Goal: Task Accomplishment & Management: Manage account settings

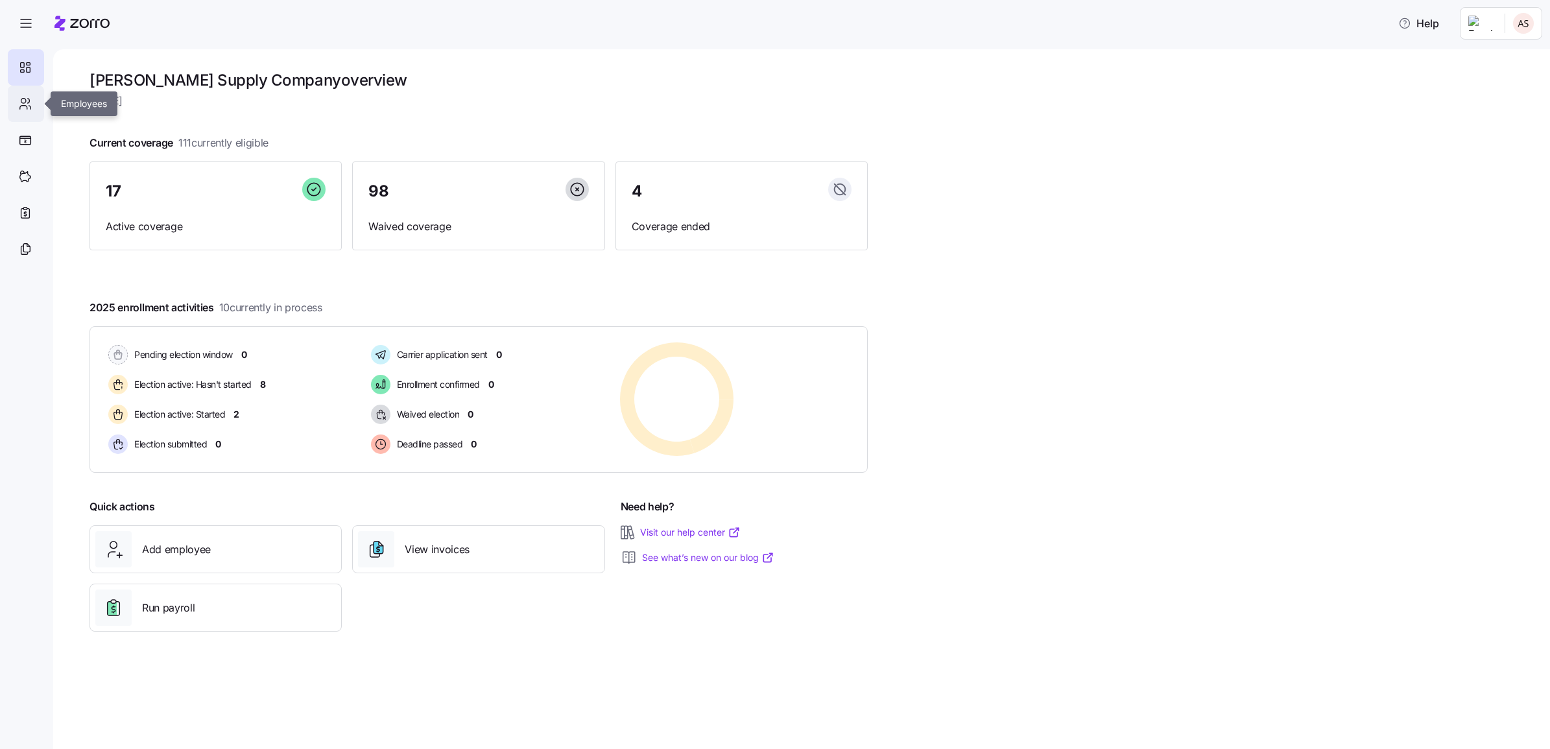
click at [40, 105] on div at bounding box center [26, 104] width 36 height 36
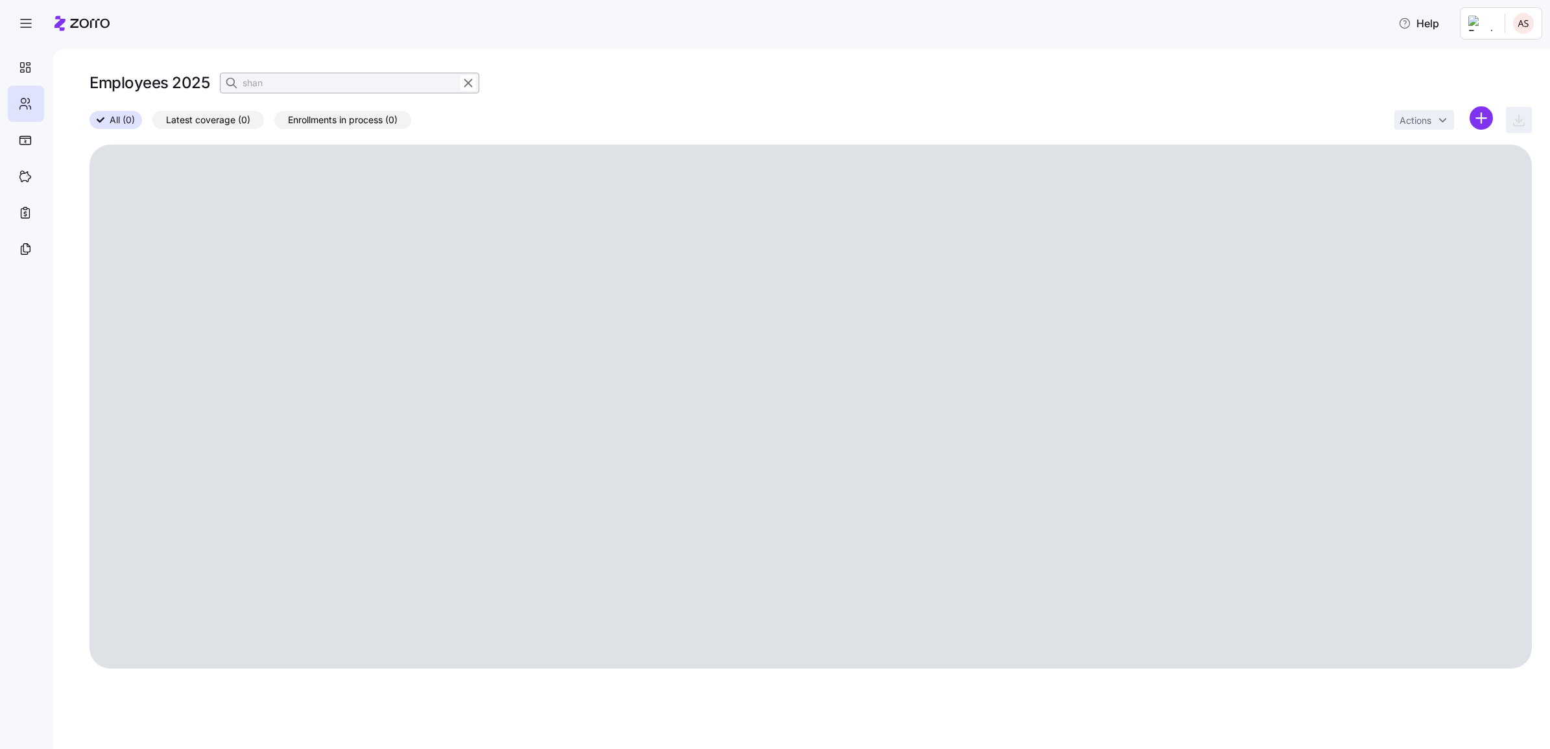
click at [278, 82] on input "shan" at bounding box center [349, 83] width 259 height 21
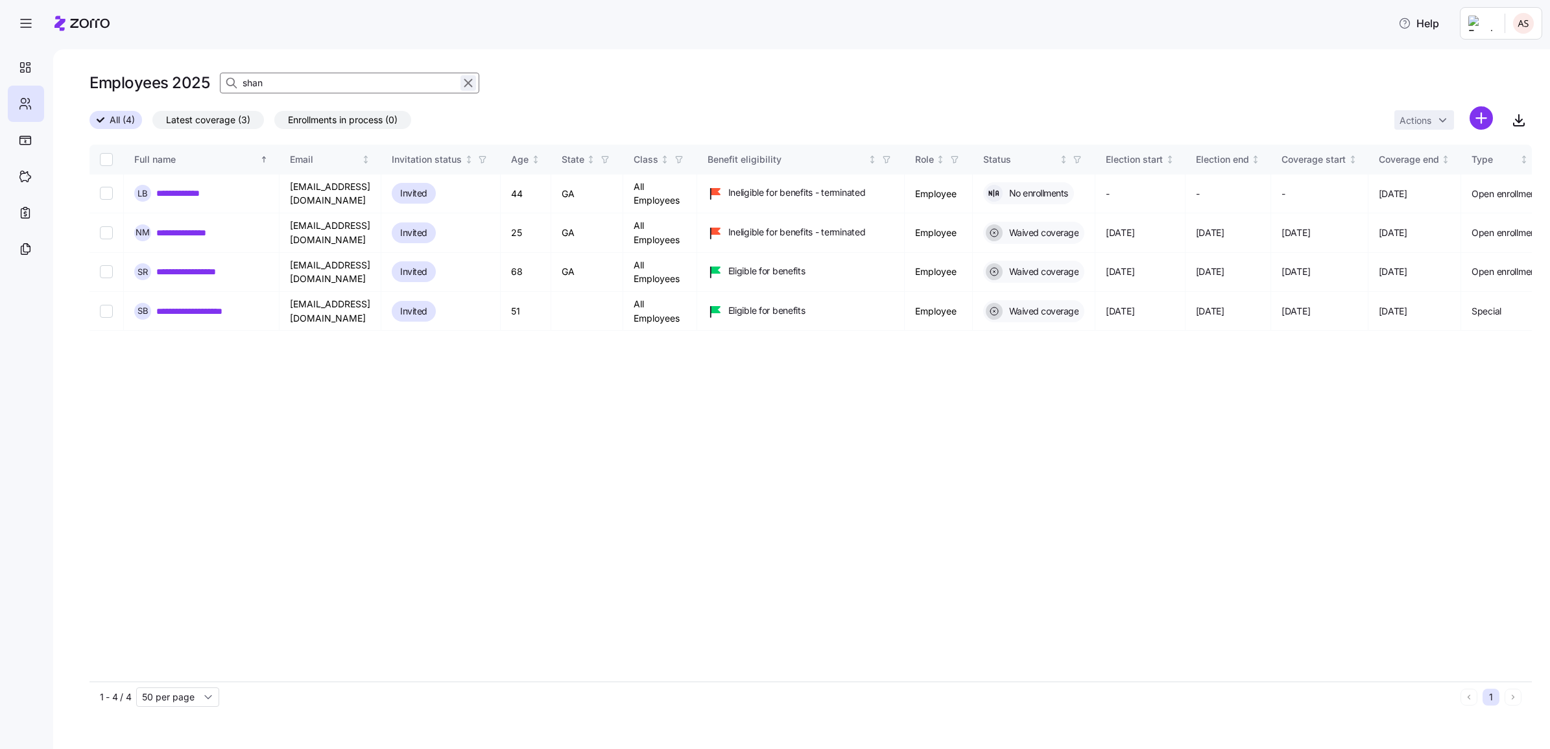
click at [466, 81] on icon "button" at bounding box center [468, 83] width 14 height 16
click at [229, 77] on div "Employees 2025 shan" at bounding box center [811, 83] width 1443 height 26
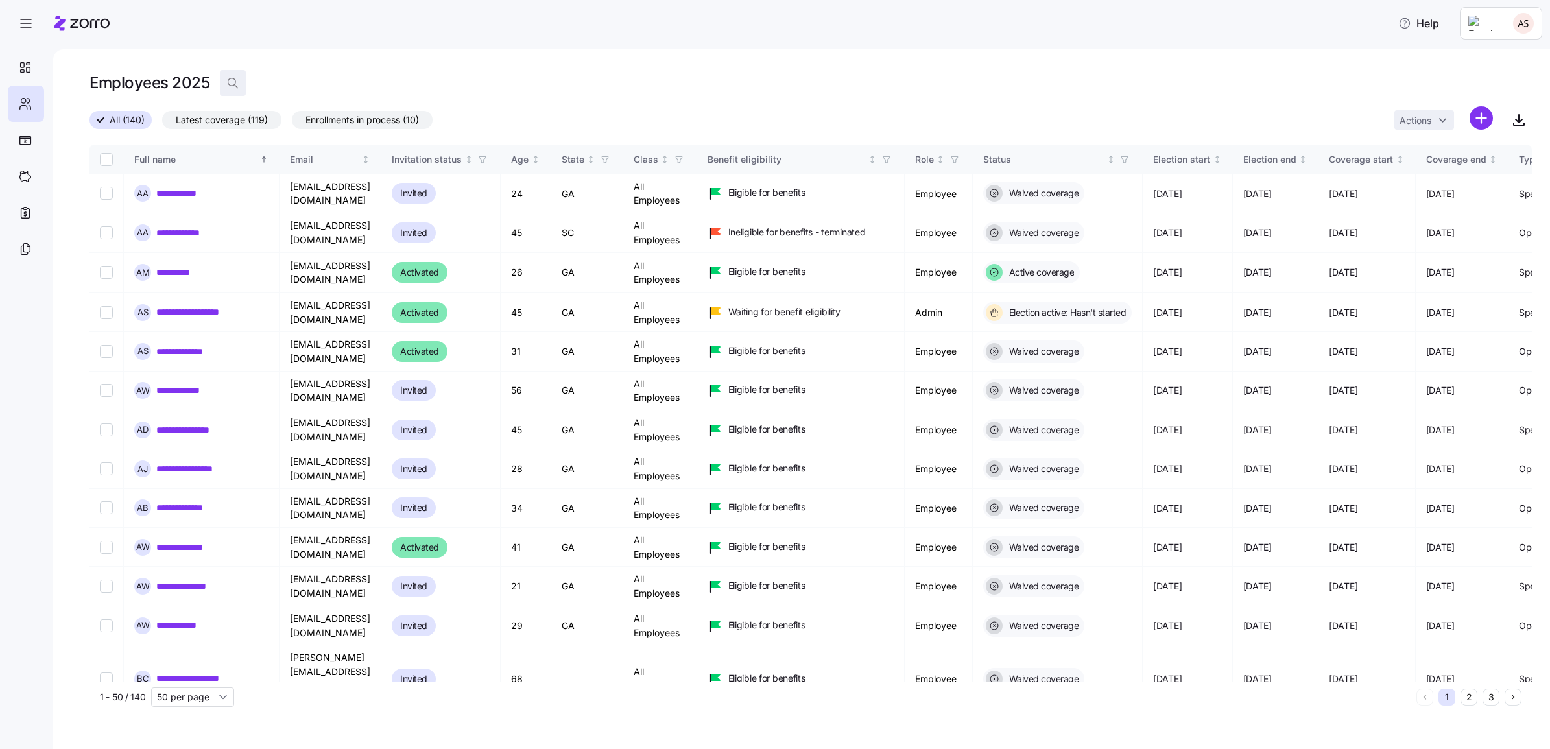
click at [235, 81] on icon "button" at bounding box center [232, 83] width 13 height 13
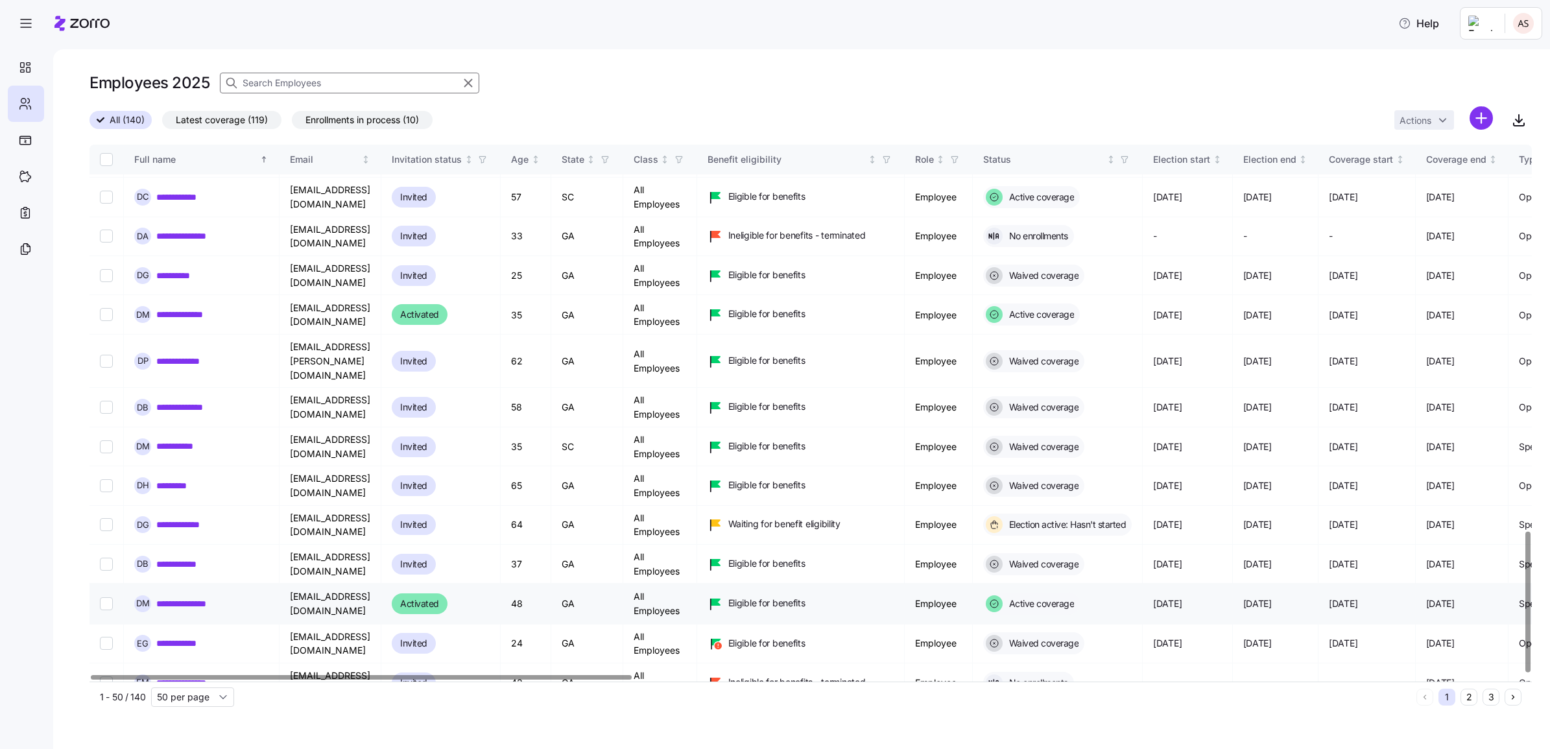
scroll to position [1470, 0]
click at [203, 509] on link "**********" at bounding box center [195, 602] width 78 height 13
